Goal: Book appointment/travel/reservation

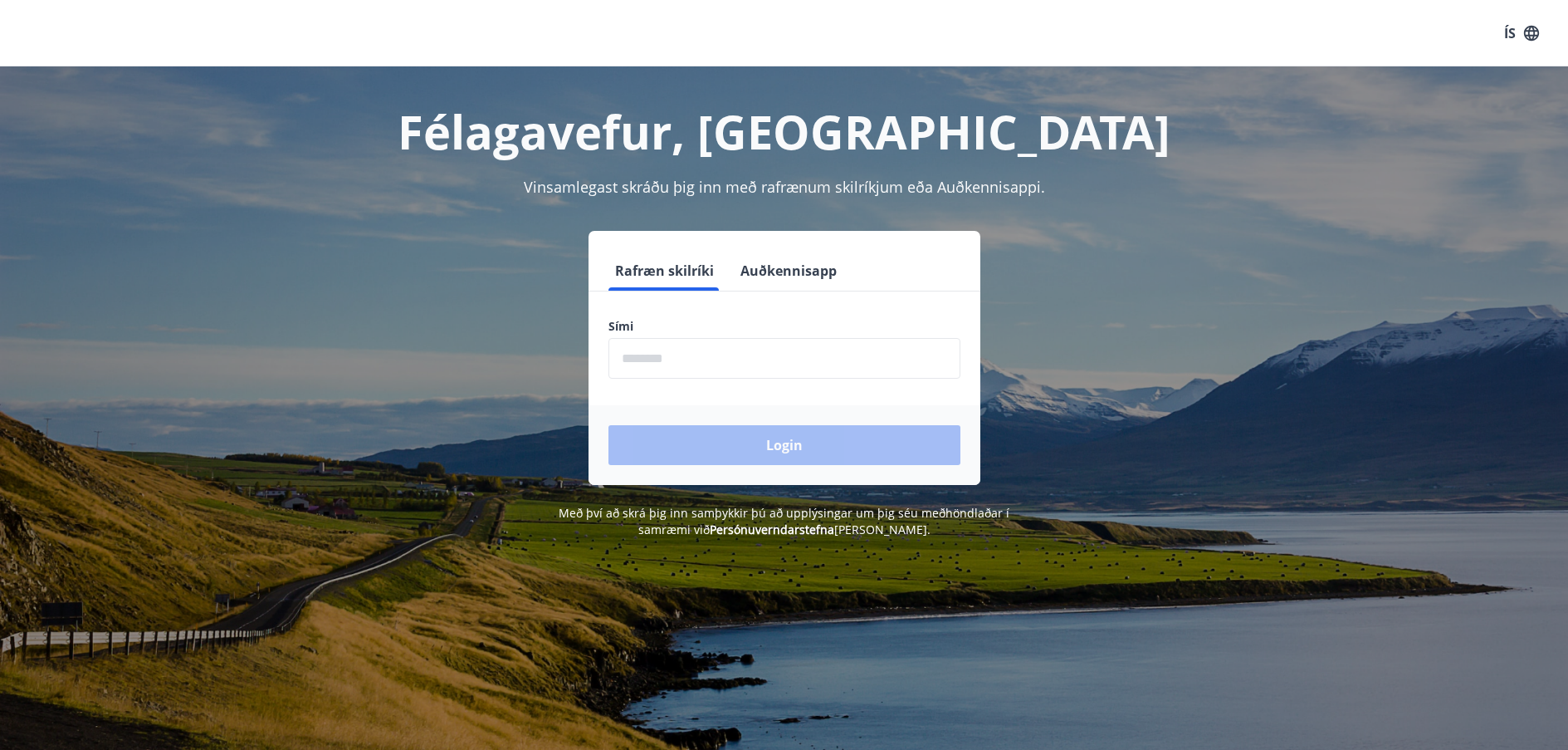
click at [660, 360] on input "phone" at bounding box center [785, 358] width 352 height 41
type input "********"
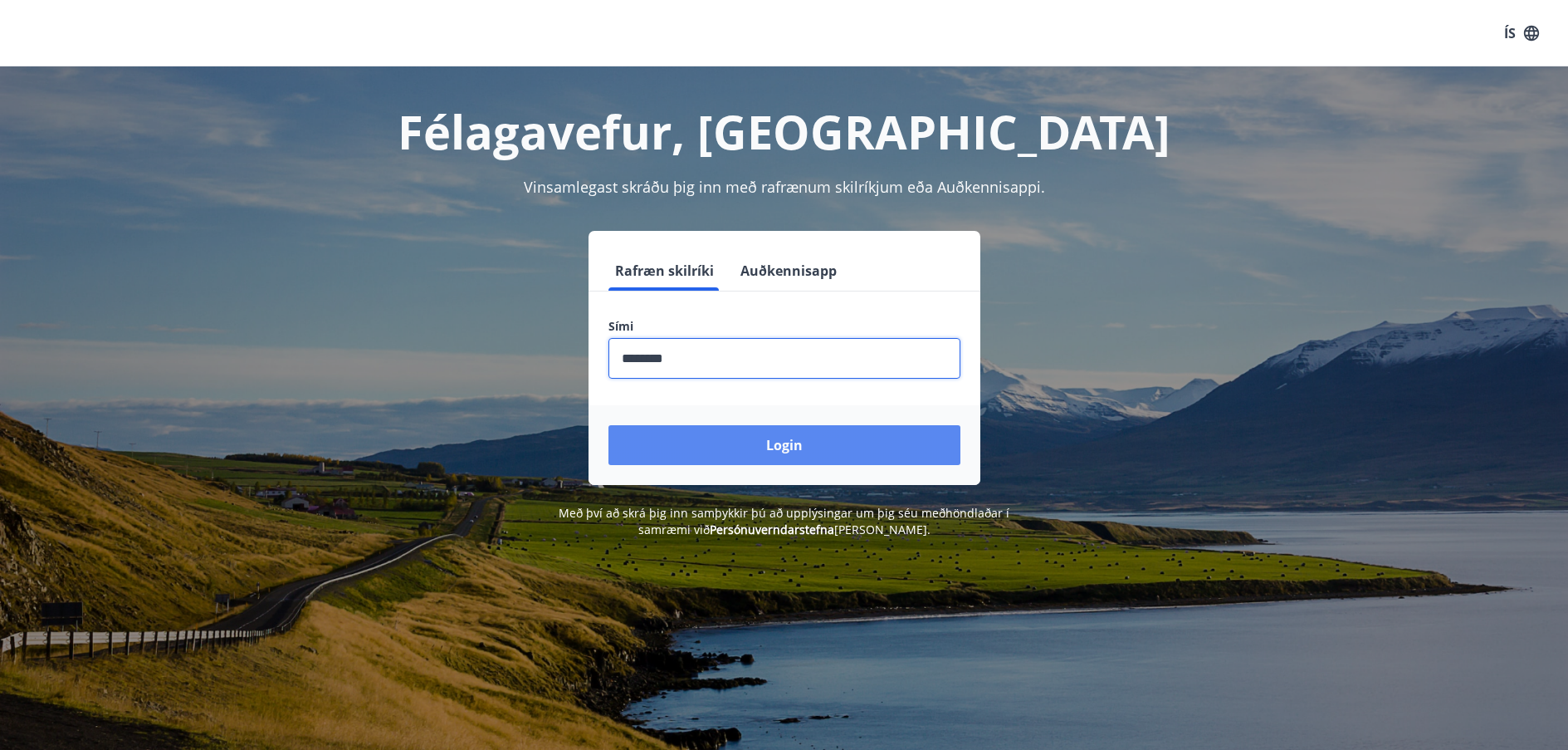
click at [757, 438] on button "Login" at bounding box center [785, 445] width 352 height 40
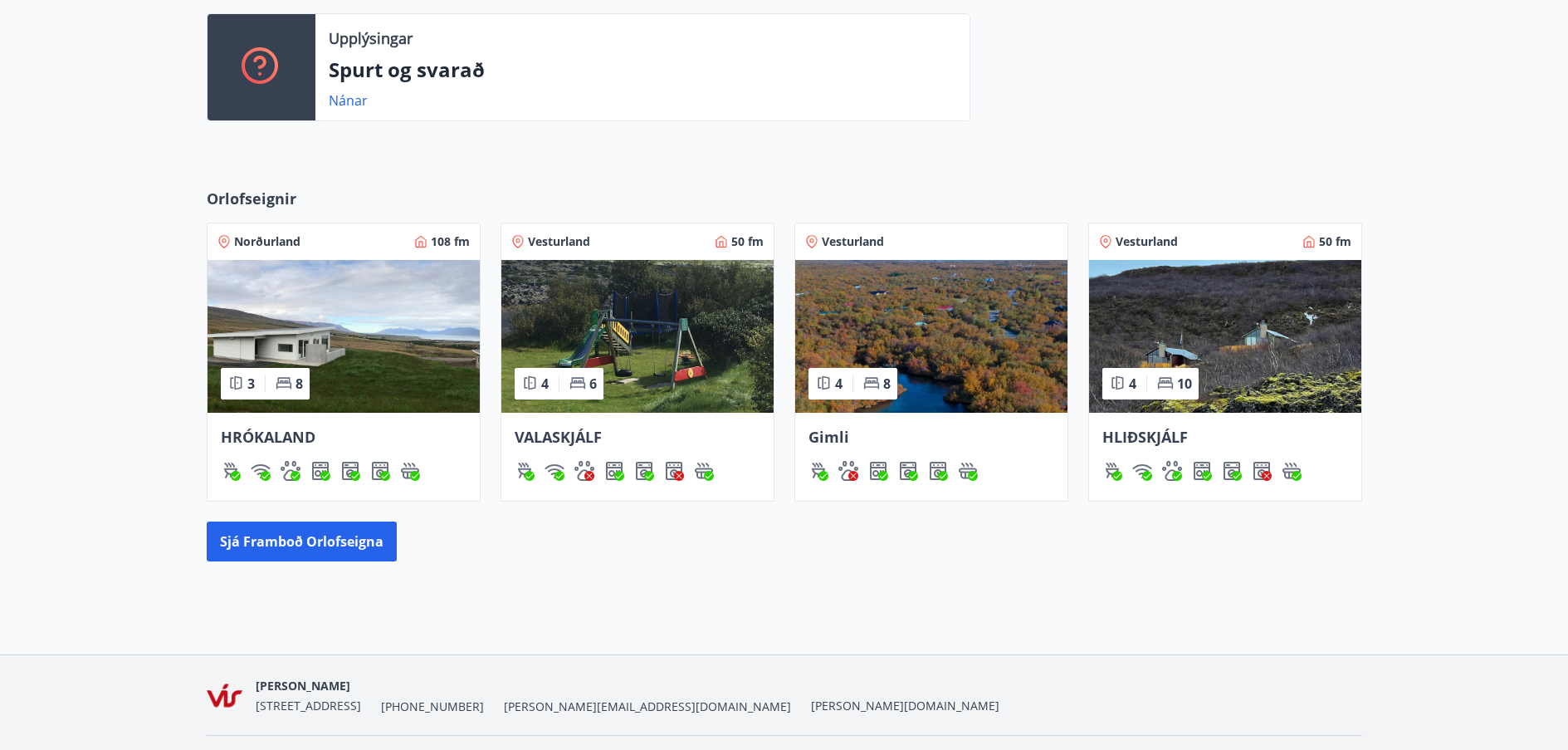
scroll to position [581, 0]
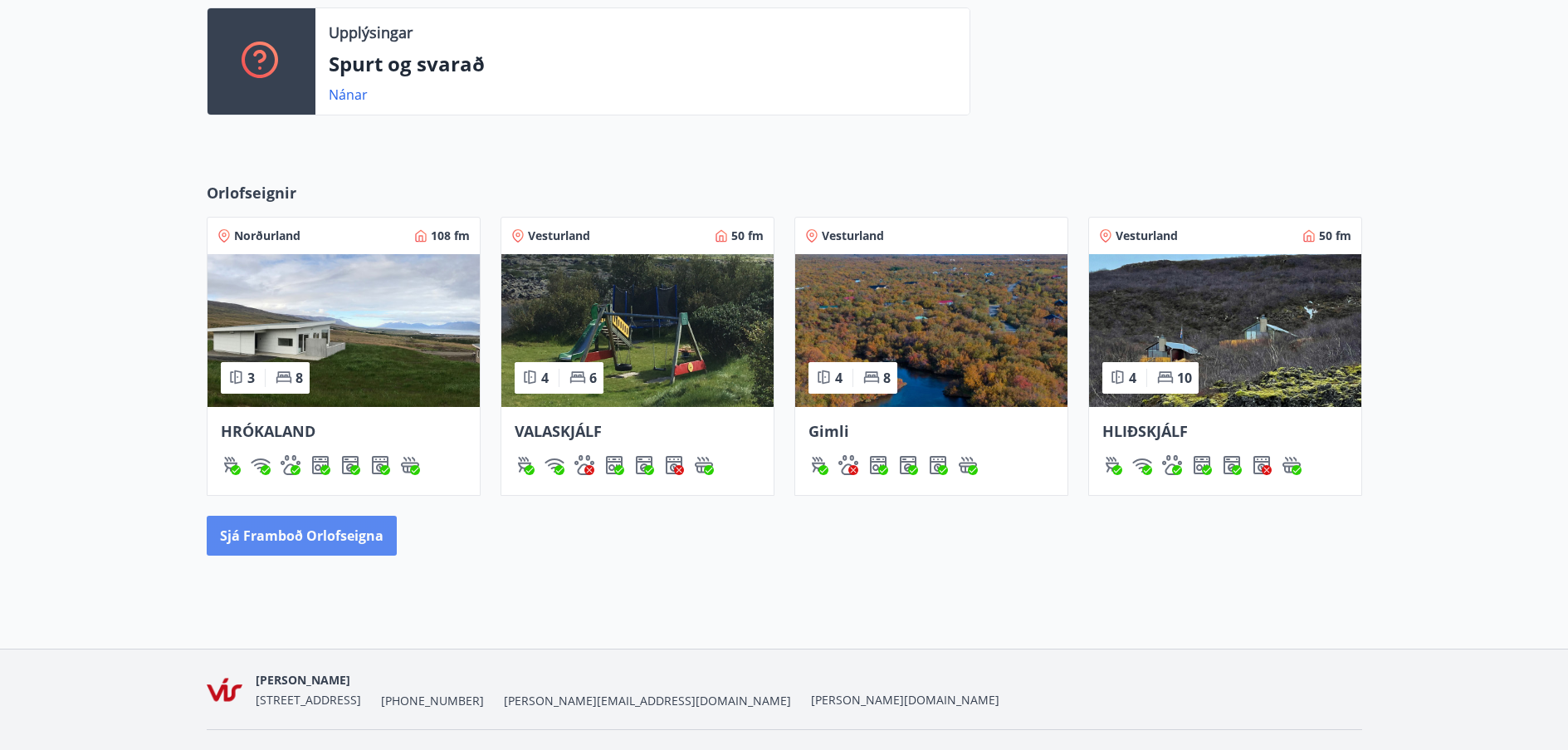
click at [312, 551] on button "Sjá framboð orlofseigna" at bounding box center [301, 535] width 190 height 40
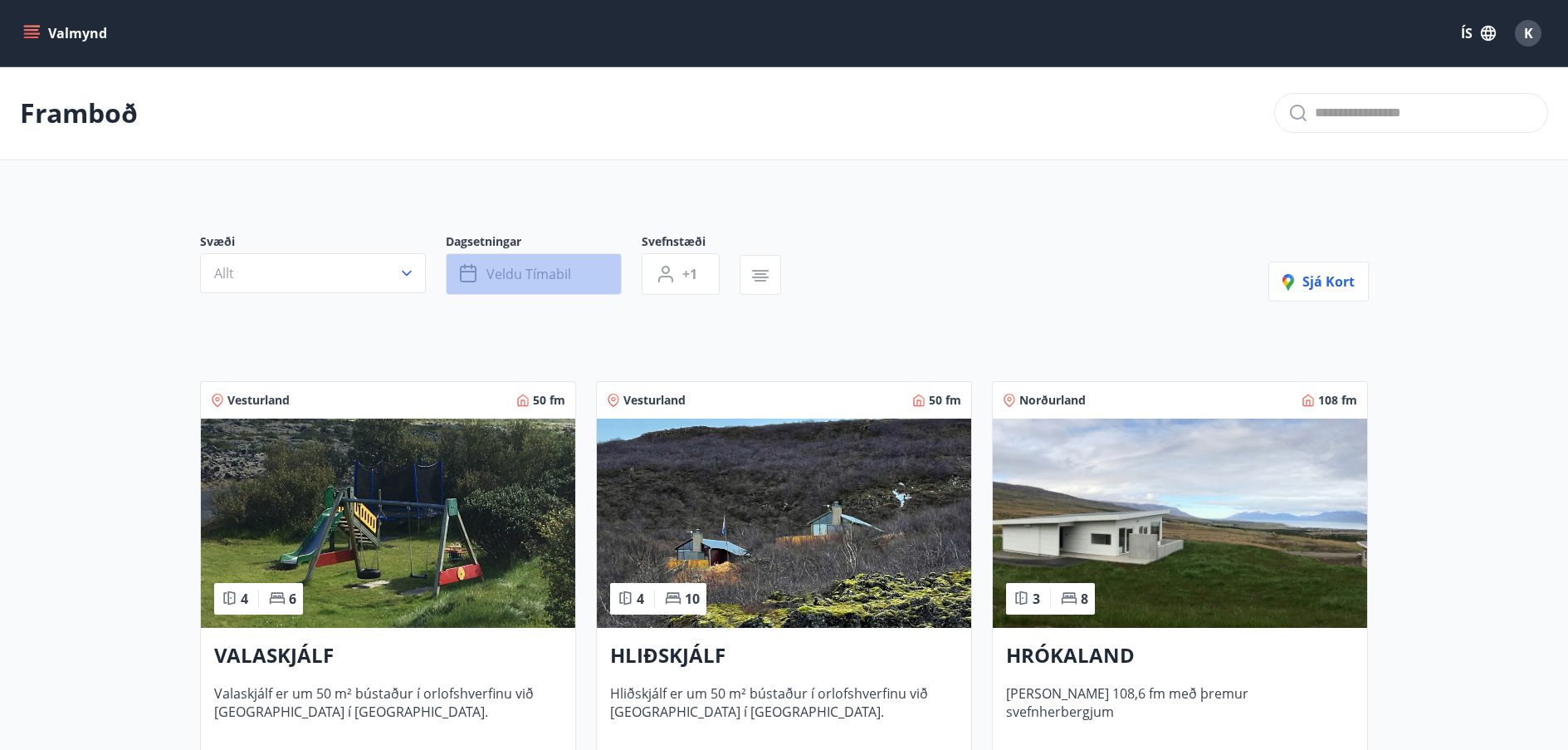
click at [565, 274] on span "Veldu tímabil" at bounding box center [528, 274] width 84 height 18
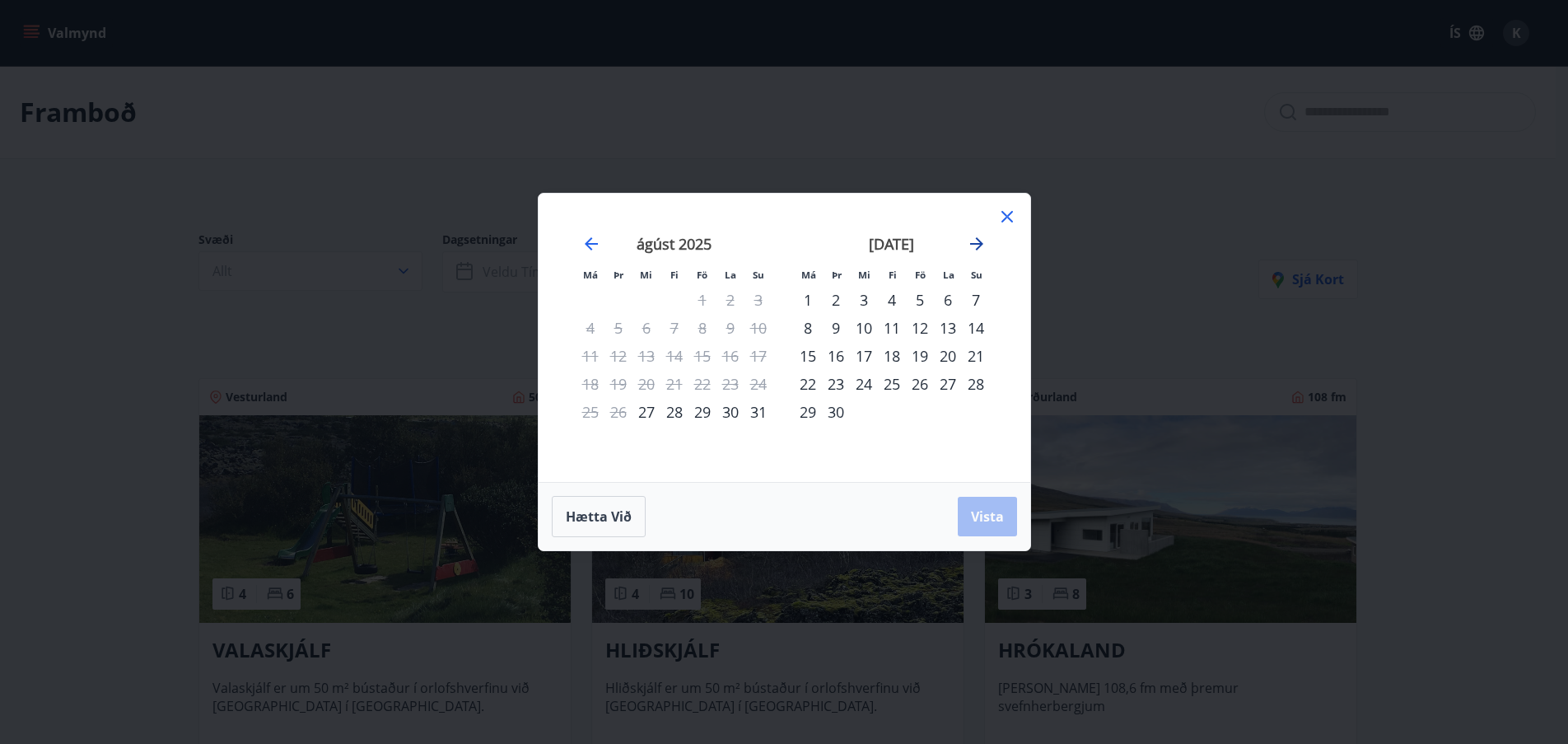
click at [974, 245] on icon "Move forward to switch to the next month." at bounding box center [976, 243] width 20 height 20
click at [920, 361] on div "17" at bounding box center [920, 356] width 28 height 28
click at [977, 352] on div "19" at bounding box center [976, 356] width 28 height 28
click at [982, 515] on span "Vista" at bounding box center [986, 516] width 33 height 18
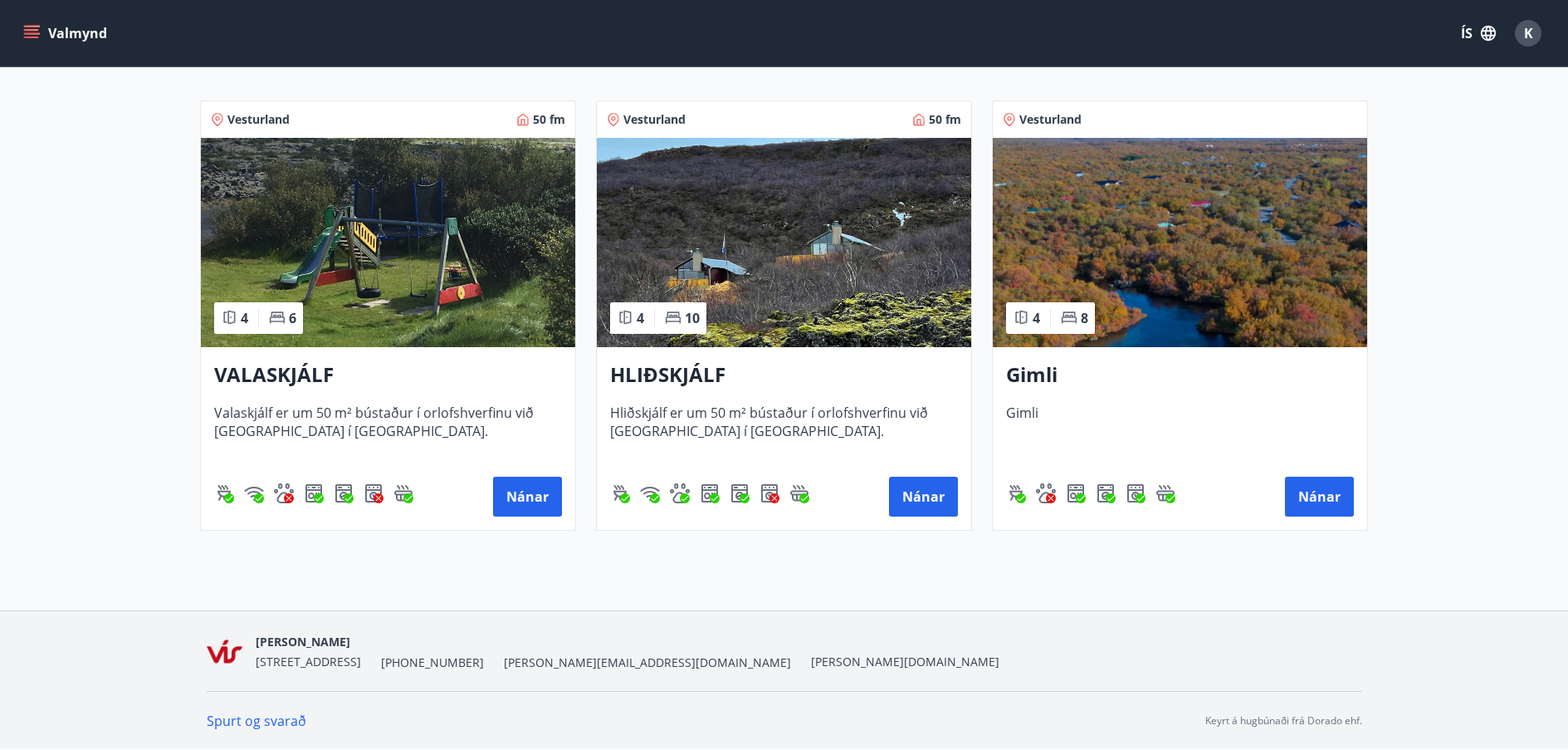
scroll to position [31, 0]
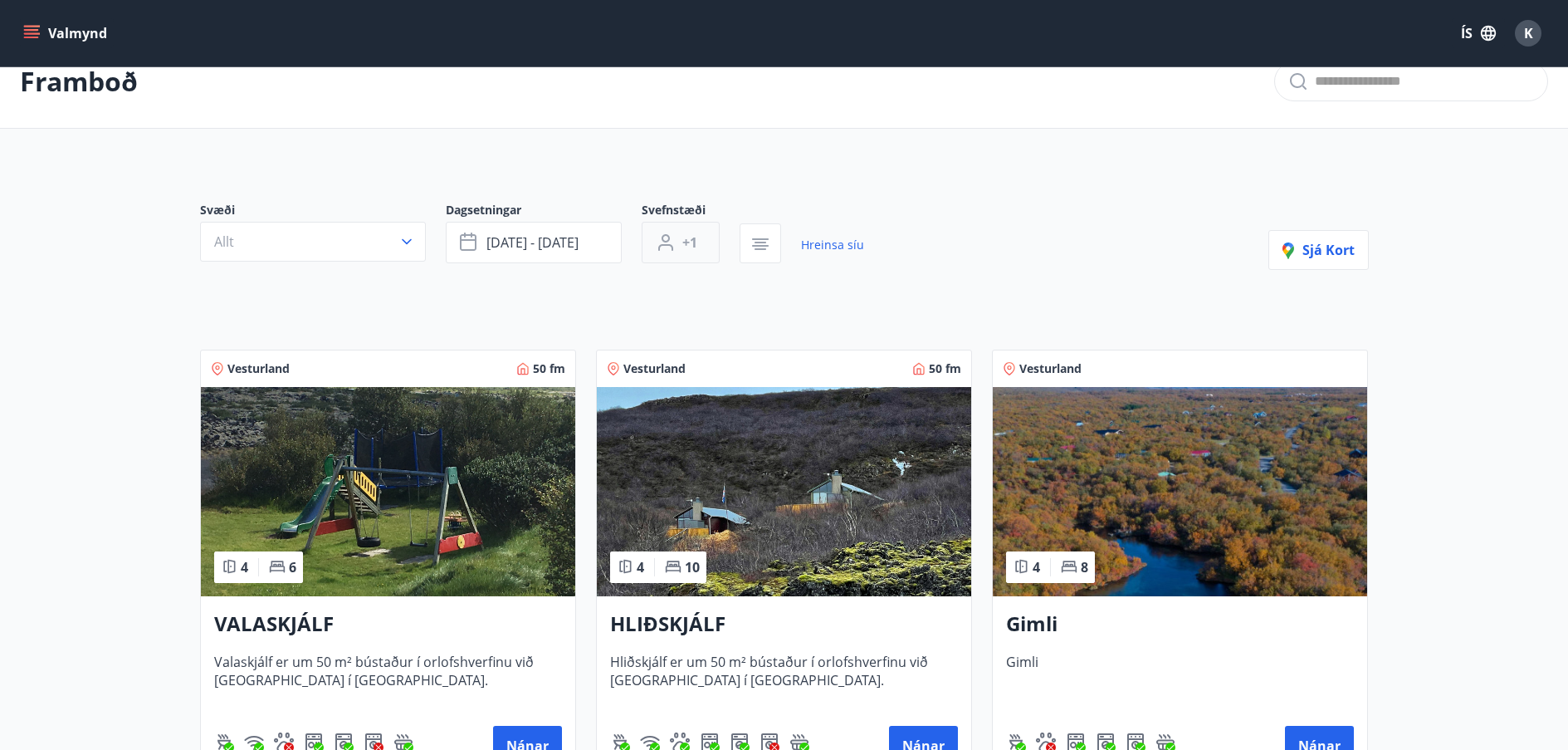
click at [688, 257] on button "+1" at bounding box center [681, 242] width 78 height 42
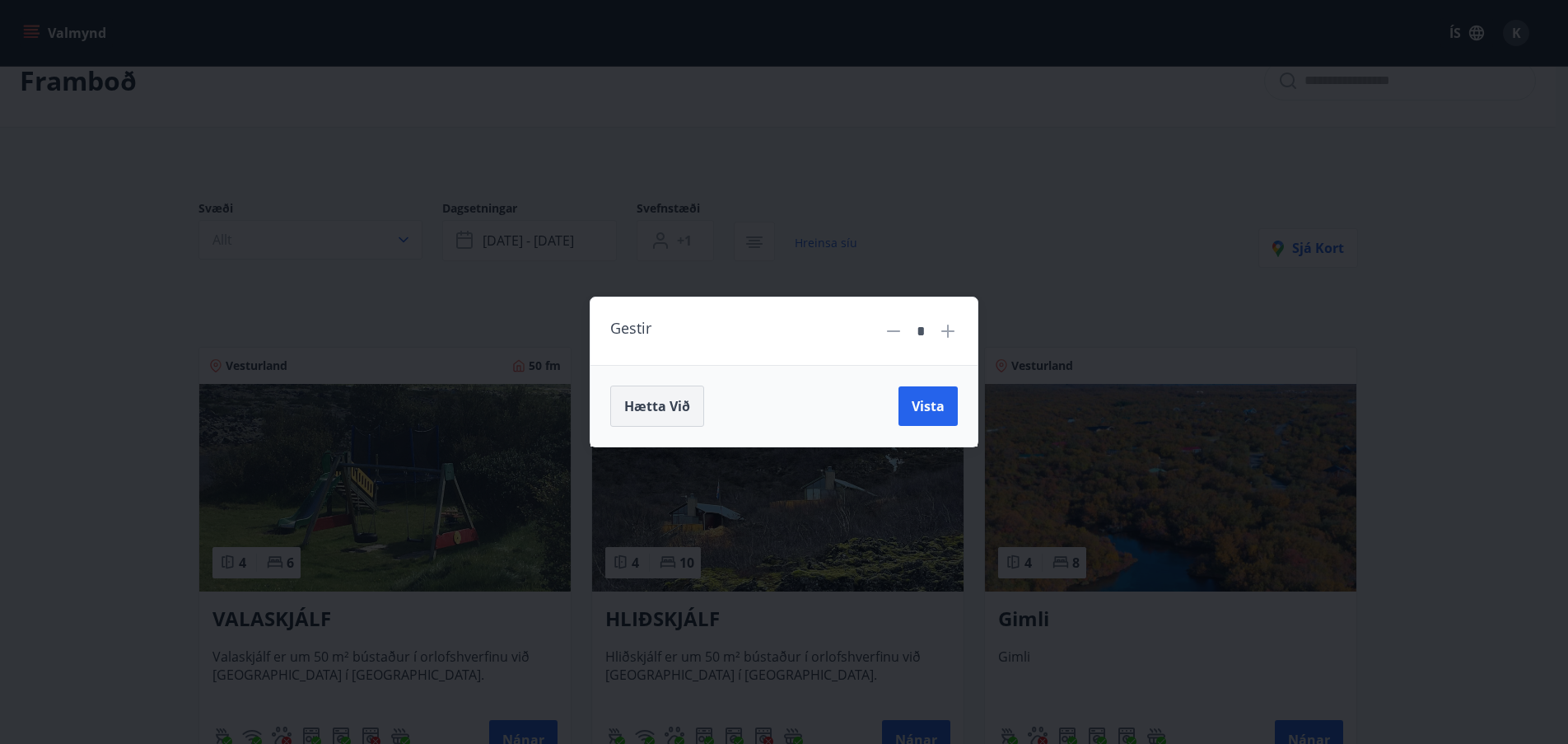
click at [647, 397] on span "Hætta við" at bounding box center [657, 405] width 66 height 18
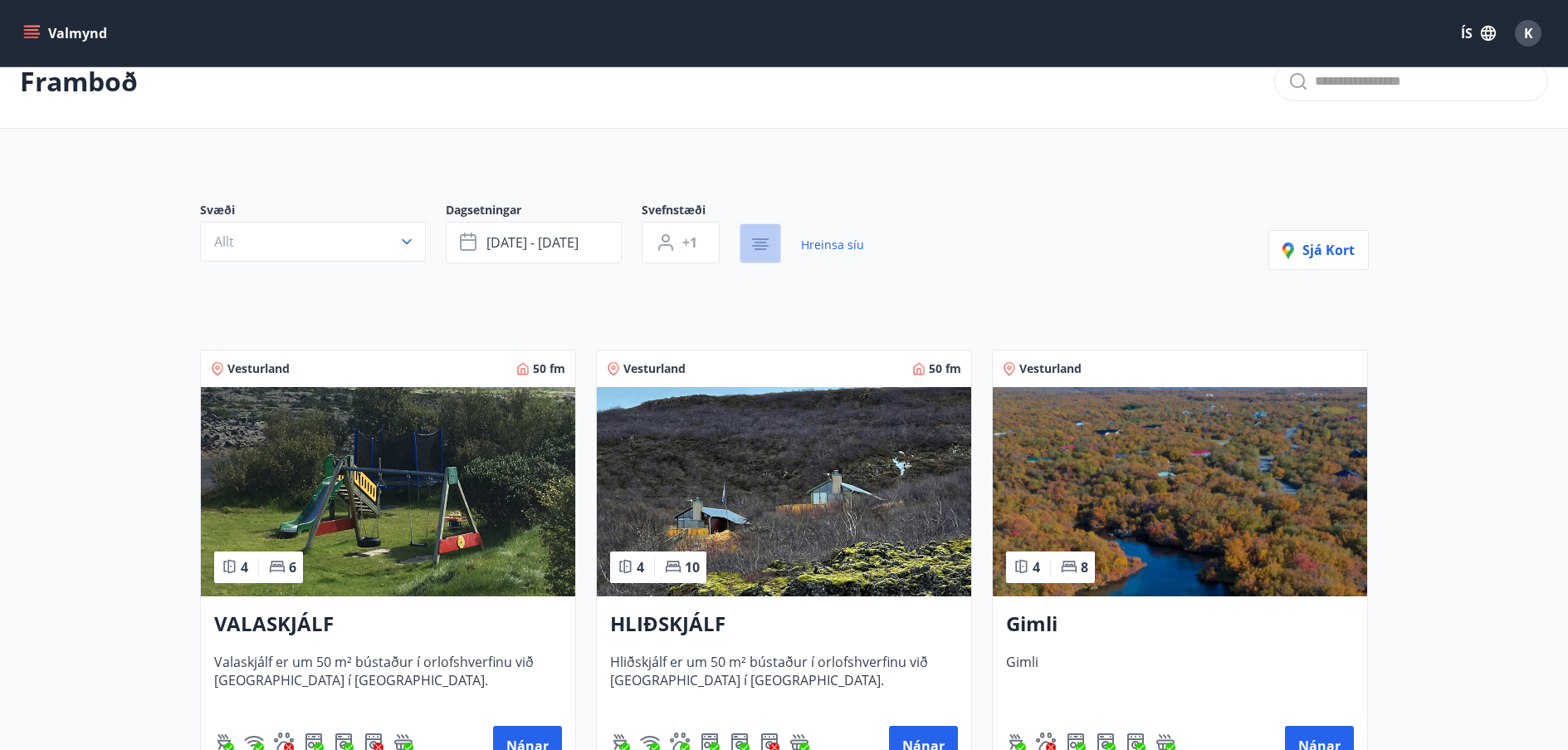
click at [760, 245] on icon "button" at bounding box center [760, 246] width 17 height 2
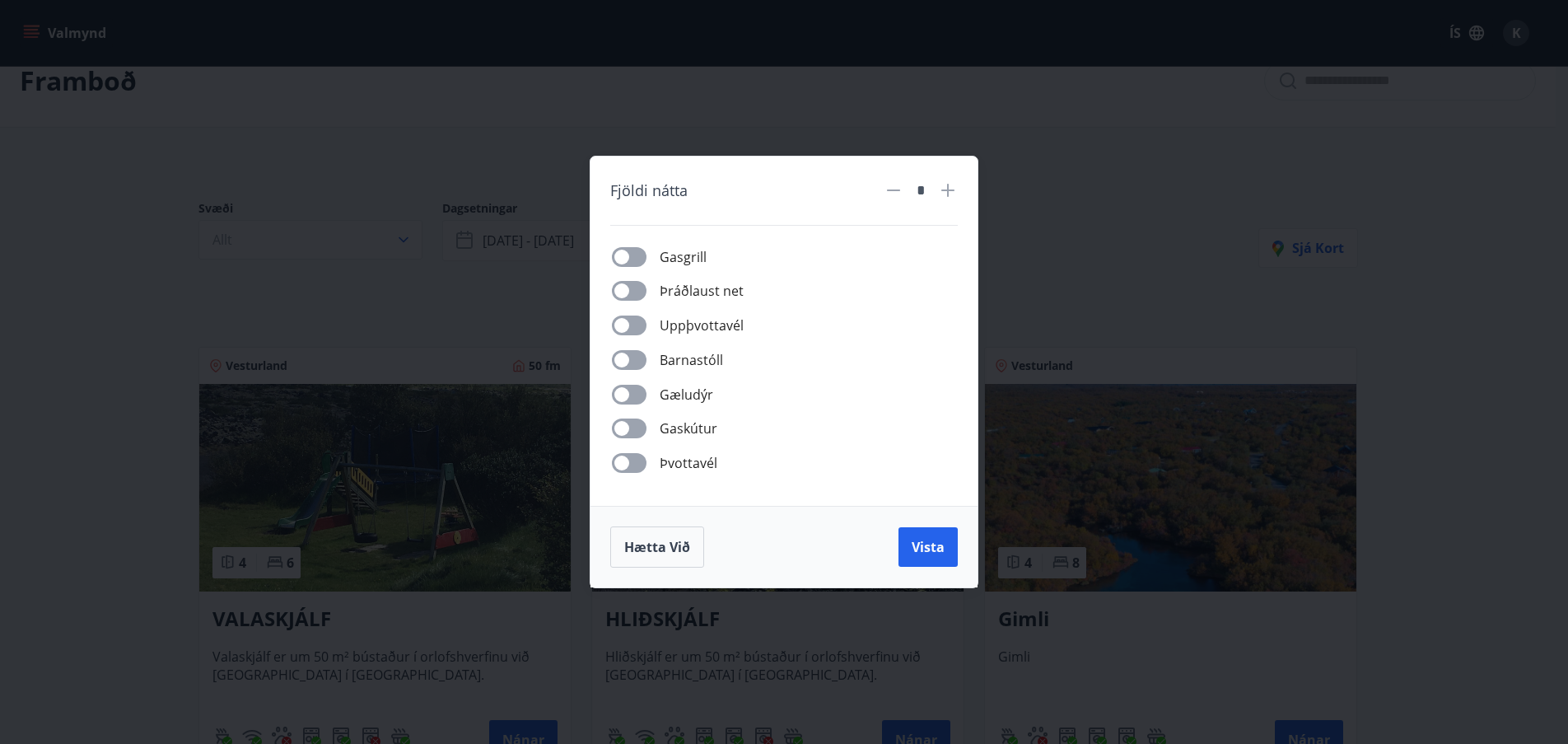
drag, startPoint x: 1119, startPoint y: 240, endPoint x: 1102, endPoint y: 228, distance: 20.8
click at [1122, 241] on div "Fjöldi nátta * Gasgrill Þráðlaust net Uppþvottavél Barnastóll Gæludýr Gaskútur …" at bounding box center [784, 372] width 1568 height 744
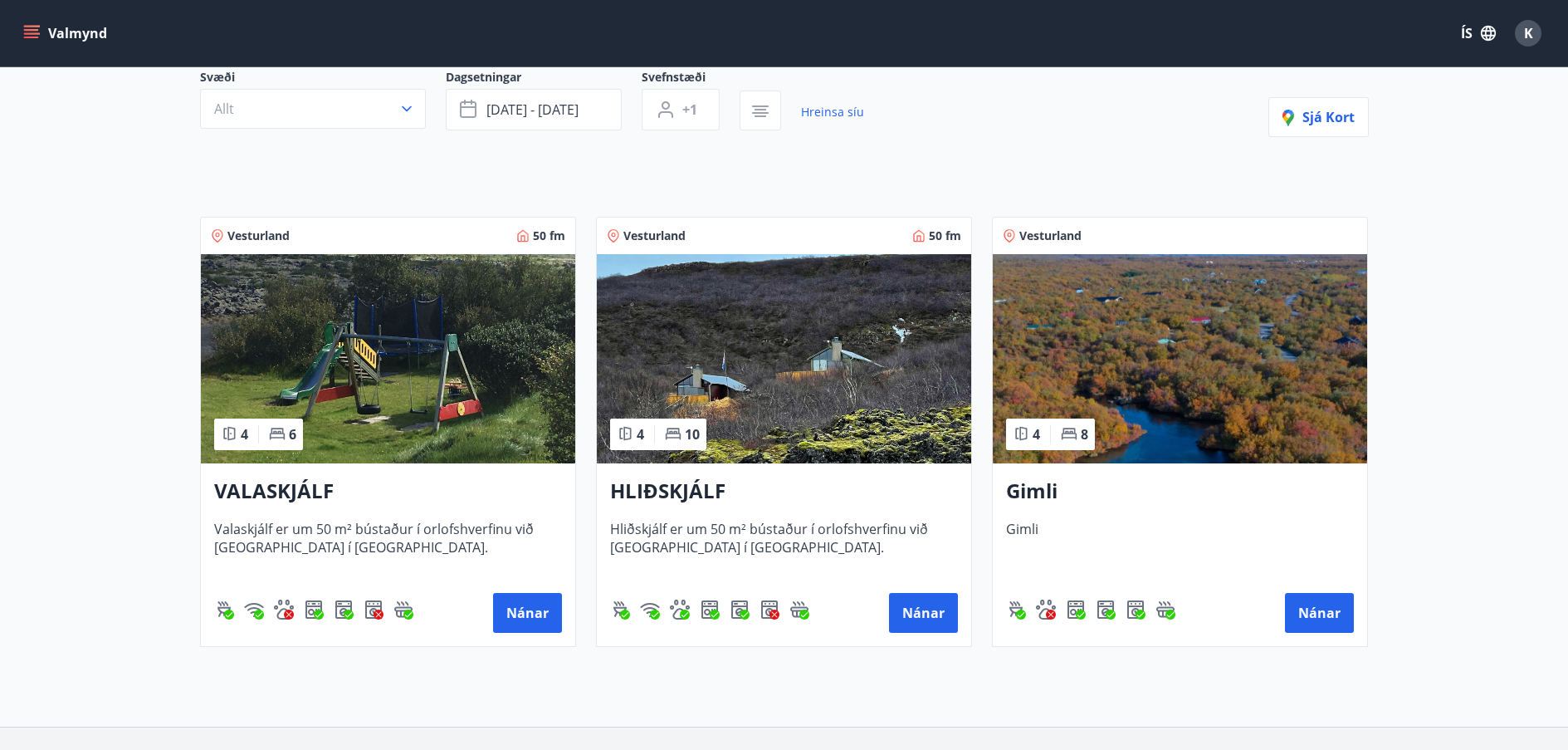
scroll to position [166, 0]
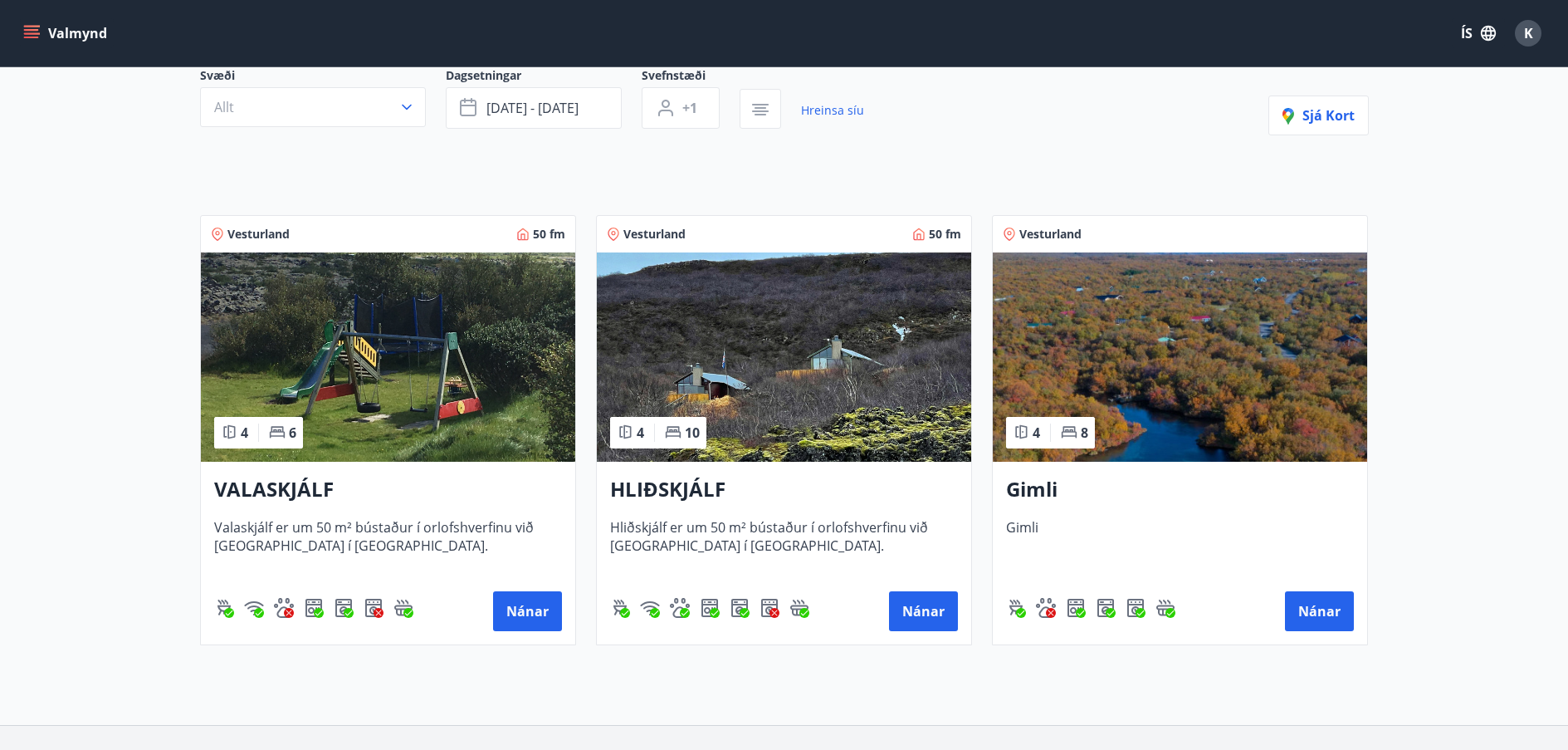
click at [659, 496] on h3 "HLIÐSKJÁLF" at bounding box center [783, 490] width 347 height 30
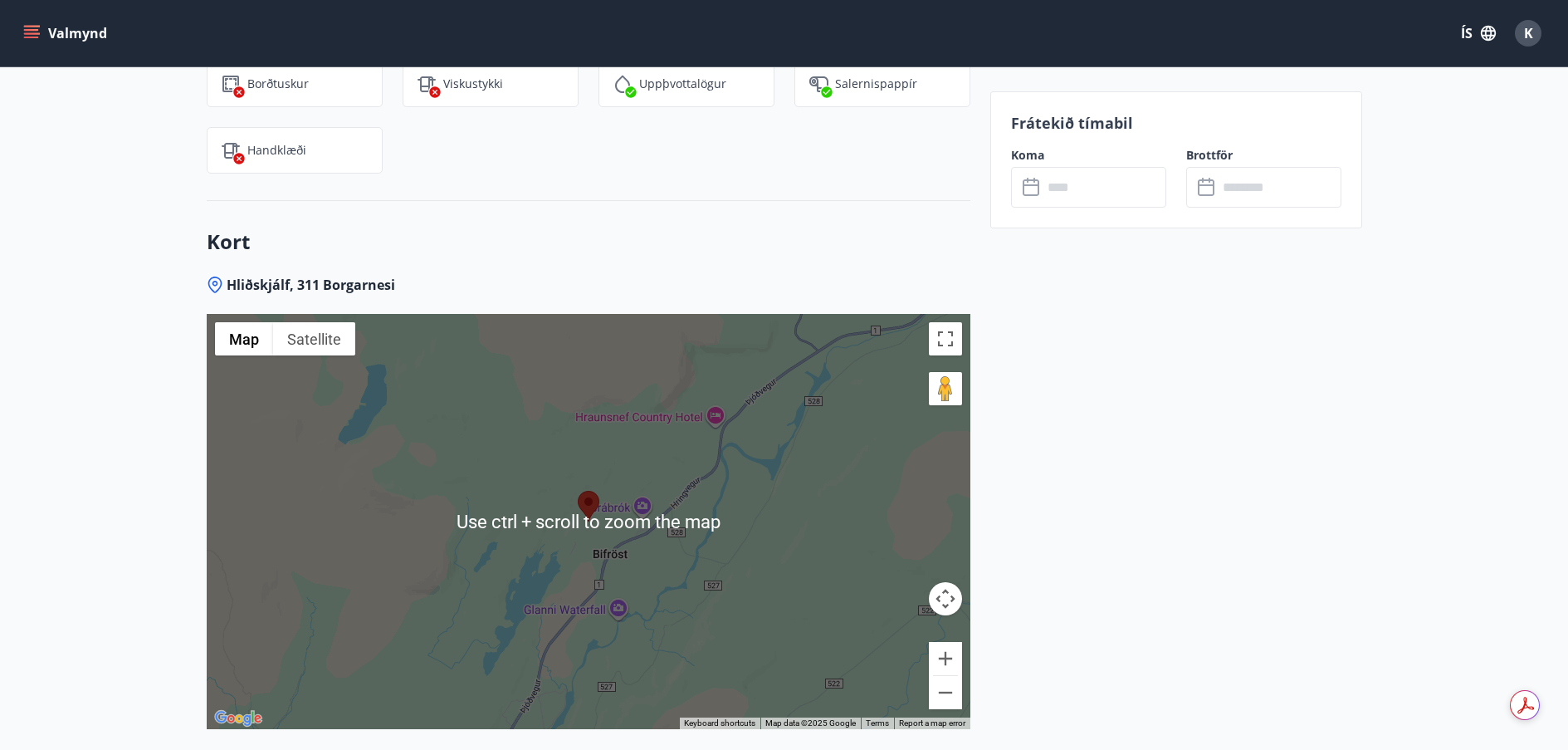
scroll to position [2747, 0]
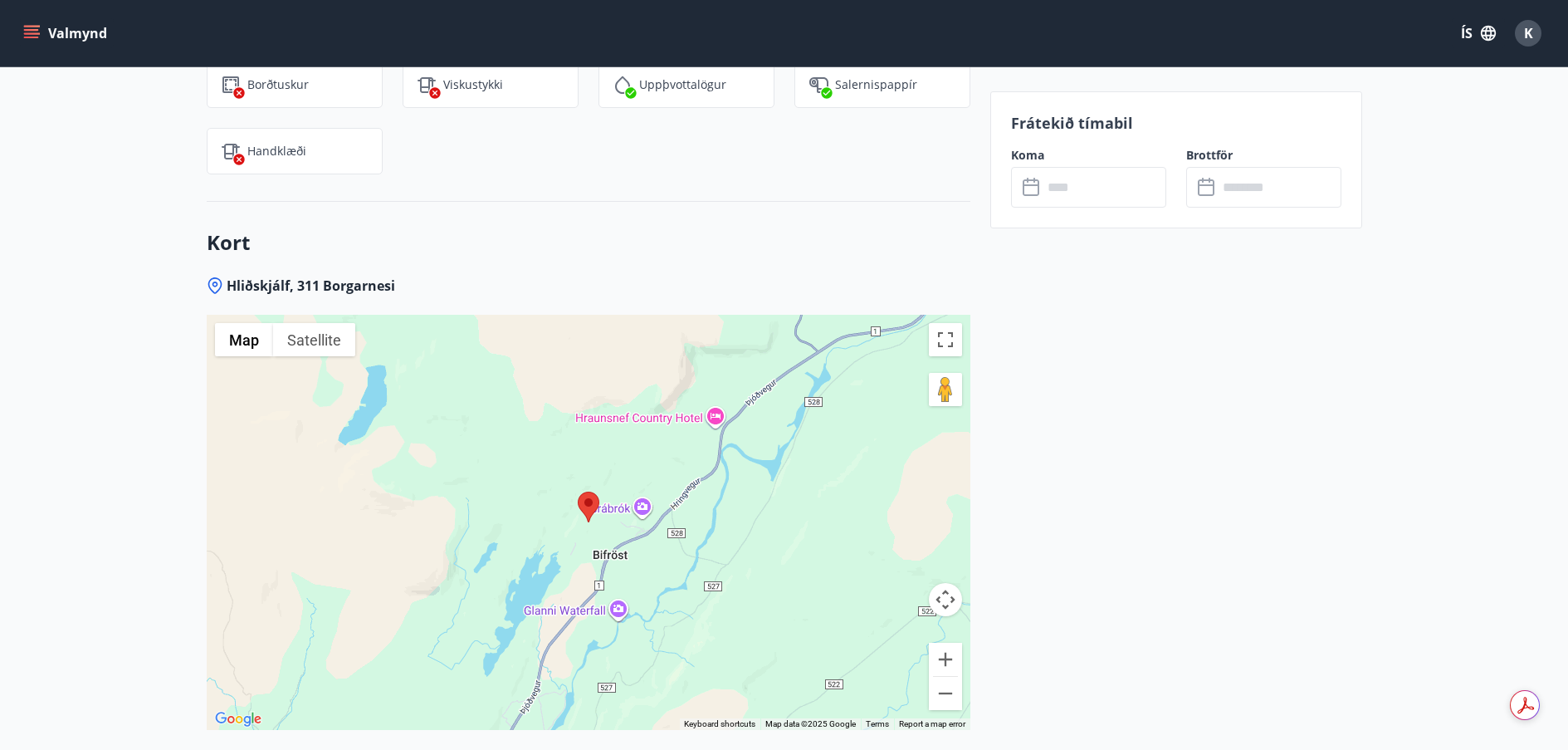
click at [1129, 201] on input "text" at bounding box center [1104, 187] width 124 height 41
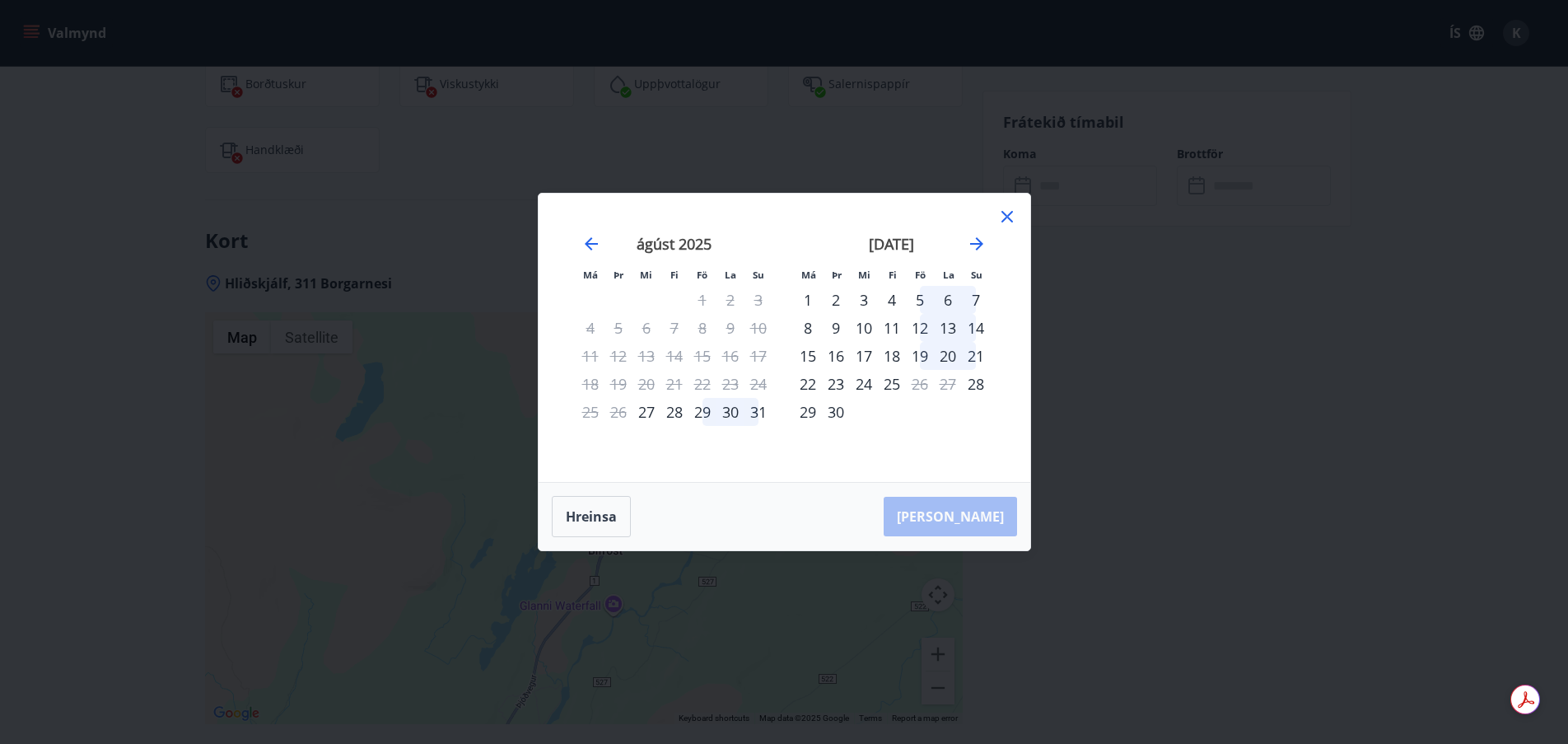
click at [1003, 212] on icon at bounding box center [1007, 216] width 11 height 11
